Goal: Find specific page/section: Find specific page/section

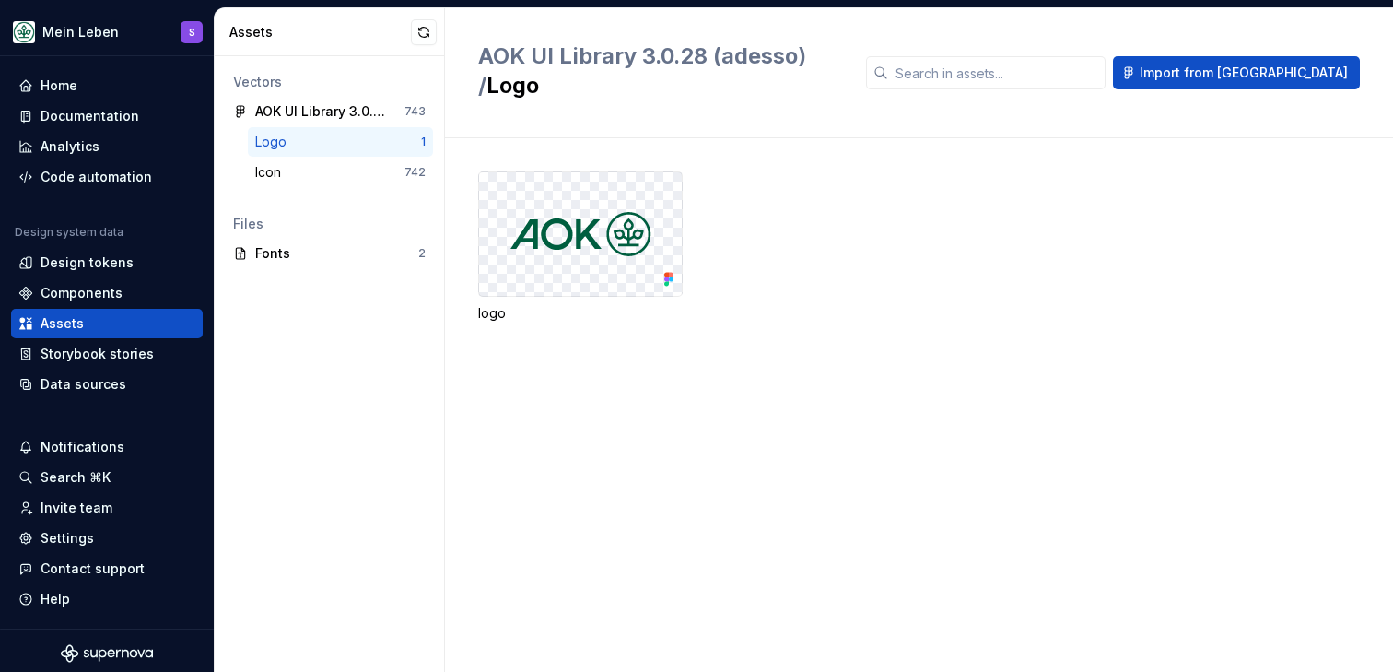
click at [816, 270] on div "logo" at bounding box center [935, 246] width 915 height 151
click at [512, 212] on img at bounding box center [580, 234] width 141 height 44
click at [78, 132] on div "Analytics" at bounding box center [107, 146] width 192 height 29
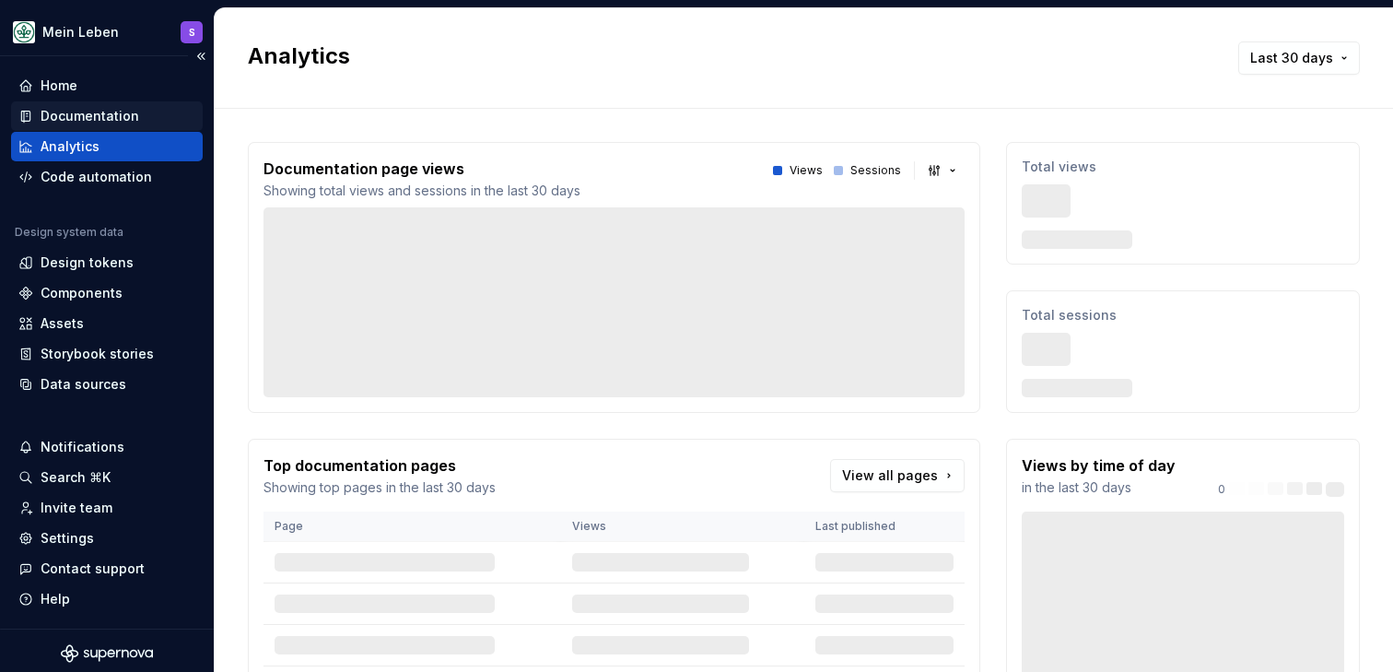
click at [79, 107] on div "Documentation" at bounding box center [90, 116] width 99 height 18
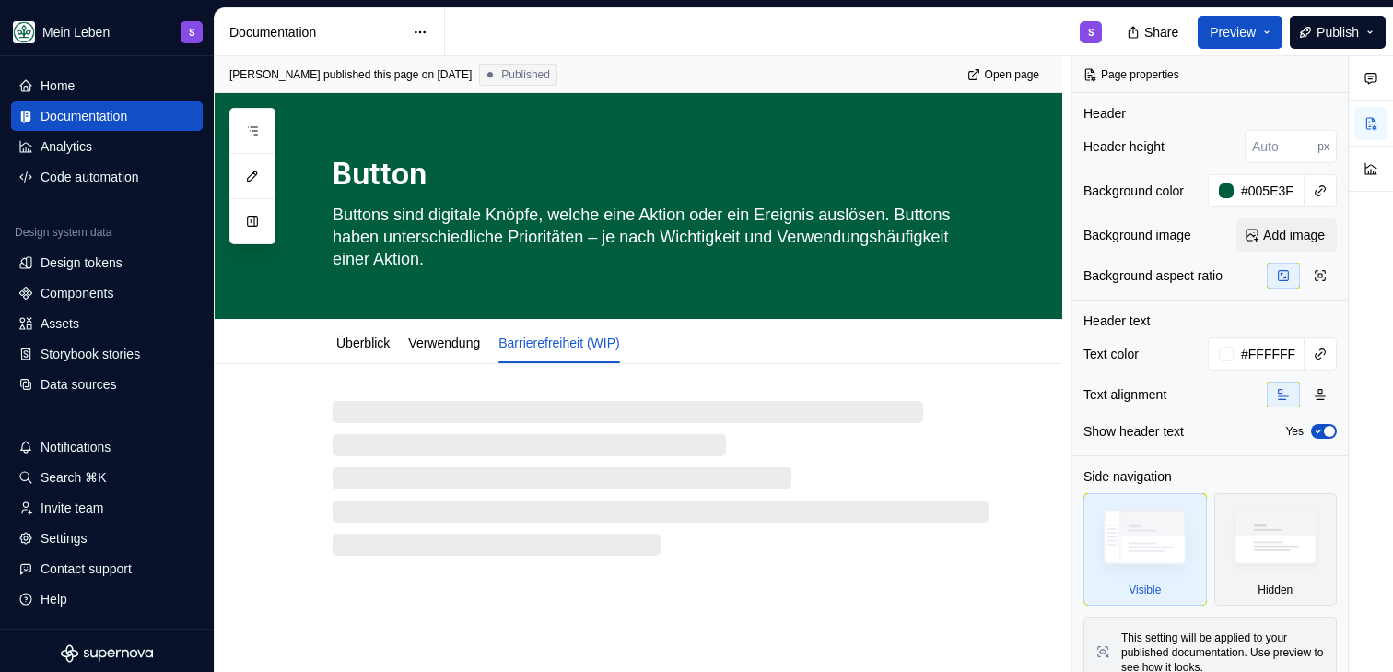
click at [664, 44] on div "S" at bounding box center [781, 32] width 672 height 48
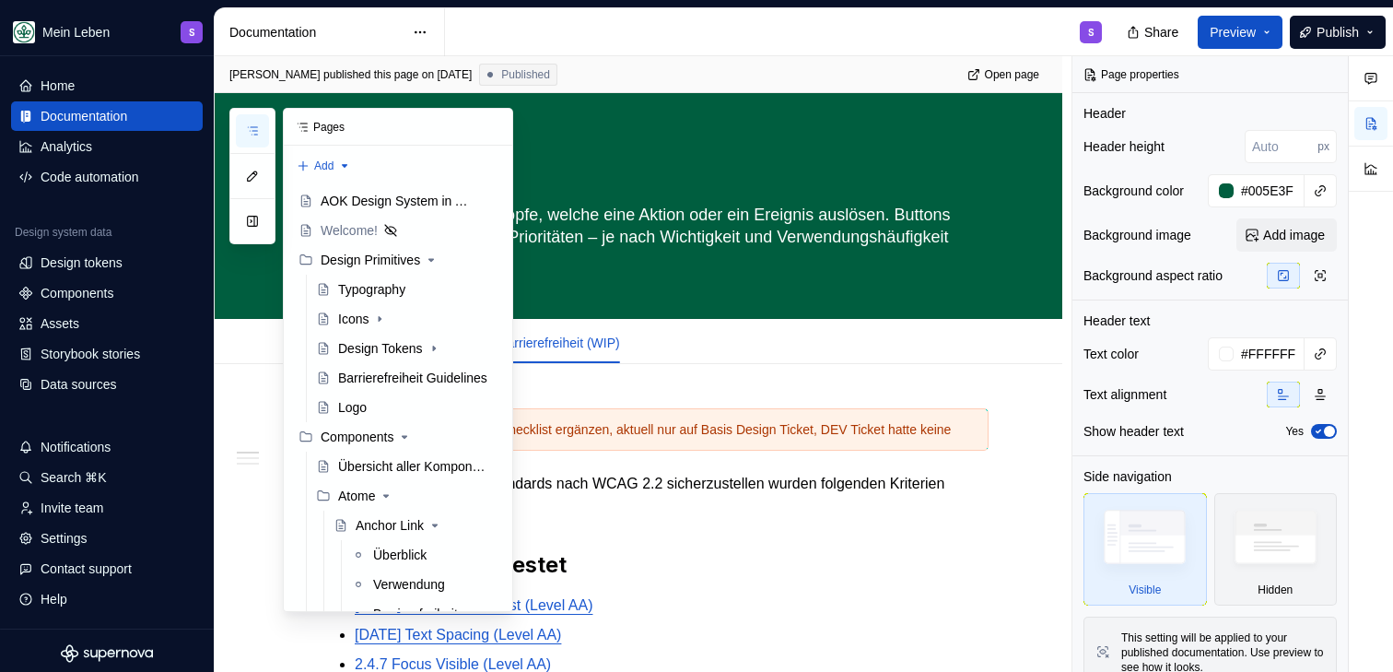
click at [253, 127] on icon "button" at bounding box center [252, 130] width 15 height 15
click at [503, 38] on div "S" at bounding box center [781, 32] width 672 height 48
type textarea "*"
